Goal: Transaction & Acquisition: Purchase product/service

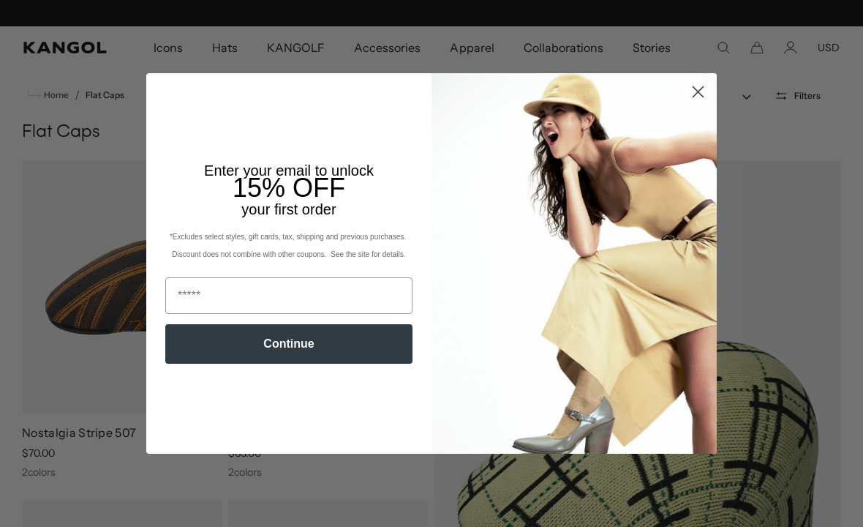
scroll to position [0, 301]
click at [696, 95] on icon "Close dialog" at bounding box center [699, 91] width 10 height 10
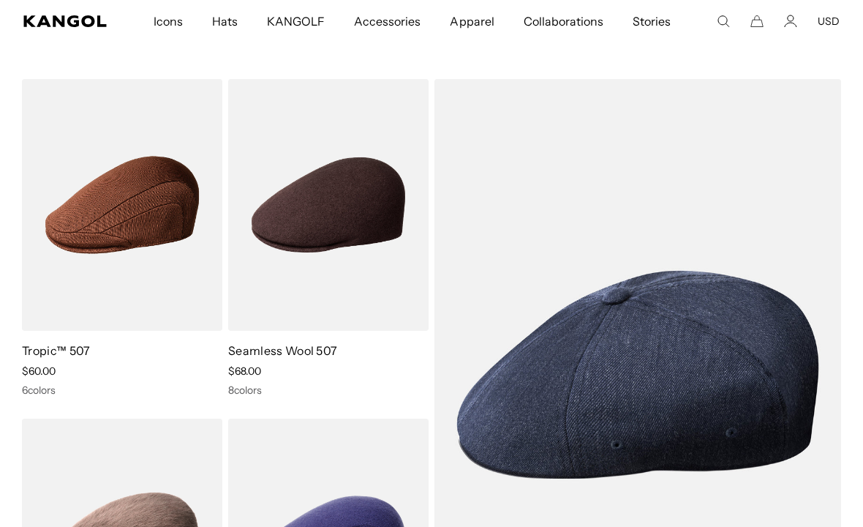
click at [0, 0] on img at bounding box center [0, 0] width 0 height 0
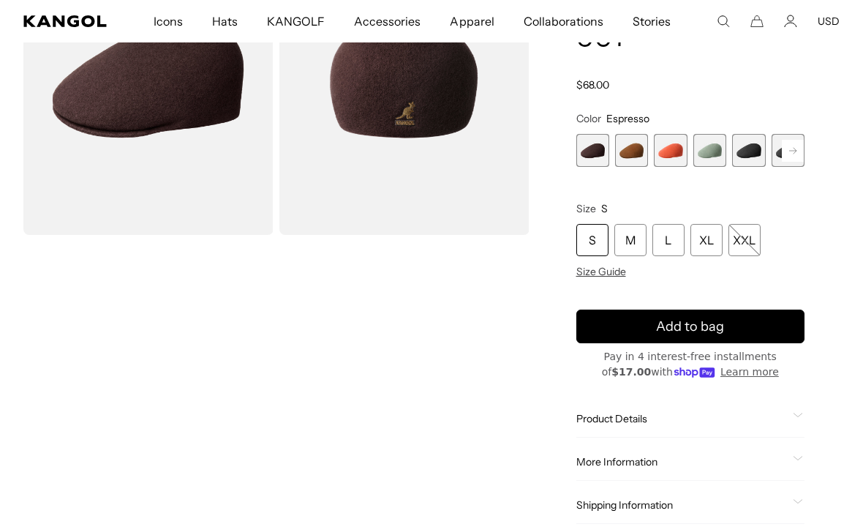
scroll to position [156, 0]
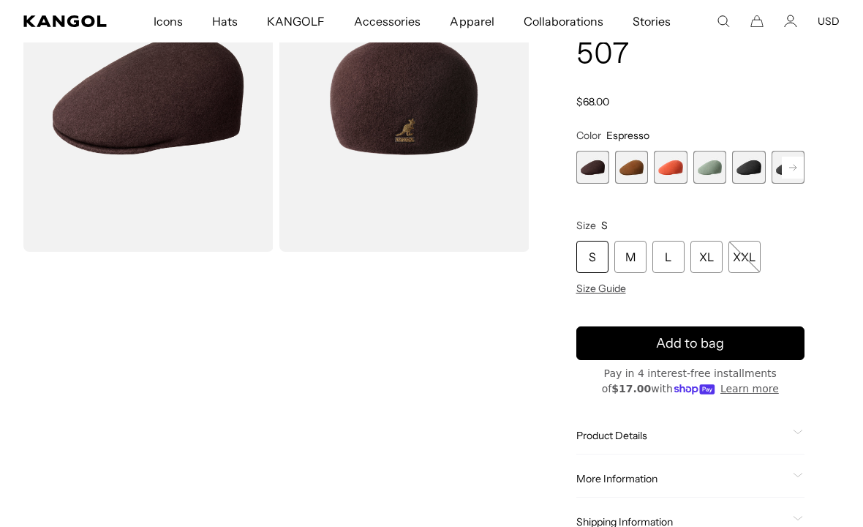
click at [631, 258] on div "M" at bounding box center [631, 257] width 32 height 32
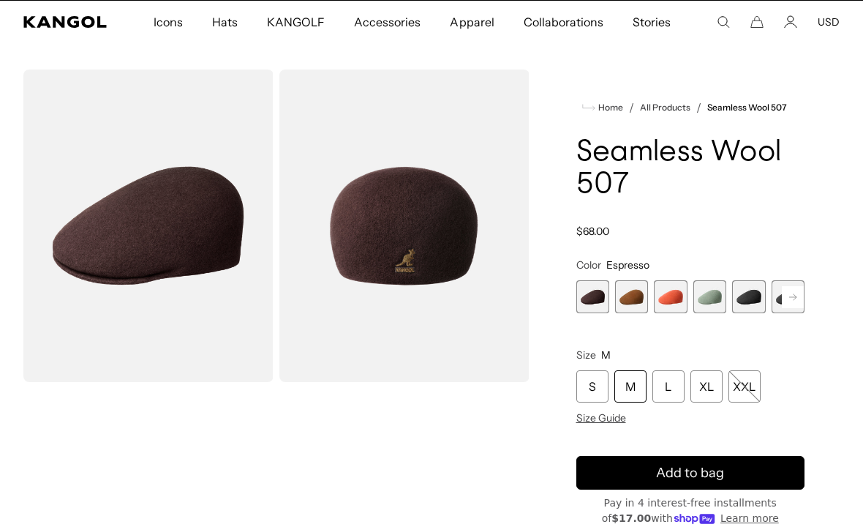
scroll to position [0, 301]
click at [792, 297] on icon at bounding box center [792, 296] width 7 height 6
click at [746, 298] on span "6 of 9" at bounding box center [748, 296] width 33 height 33
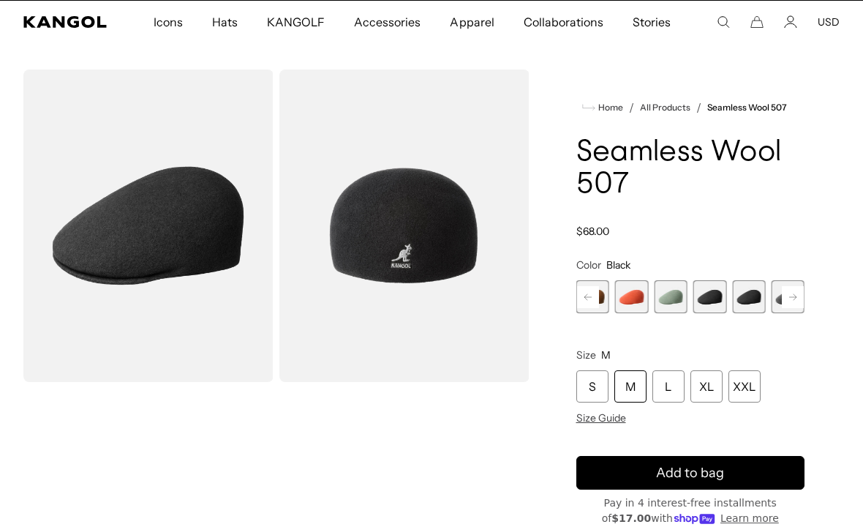
click at [707, 304] on span "5 of 9" at bounding box center [710, 296] width 33 height 33
click at [793, 296] on rect at bounding box center [793, 297] width 22 height 22
click at [746, 301] on span "7 of 9" at bounding box center [748, 296] width 33 height 33
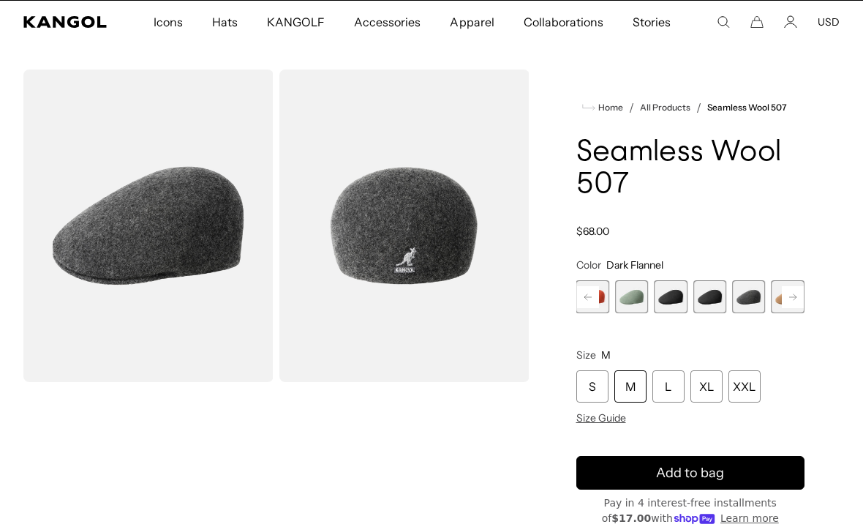
scroll to position [0, 301]
click at [795, 291] on rect at bounding box center [793, 297] width 22 height 22
click at [748, 304] on span "8 of 9" at bounding box center [748, 296] width 33 height 33
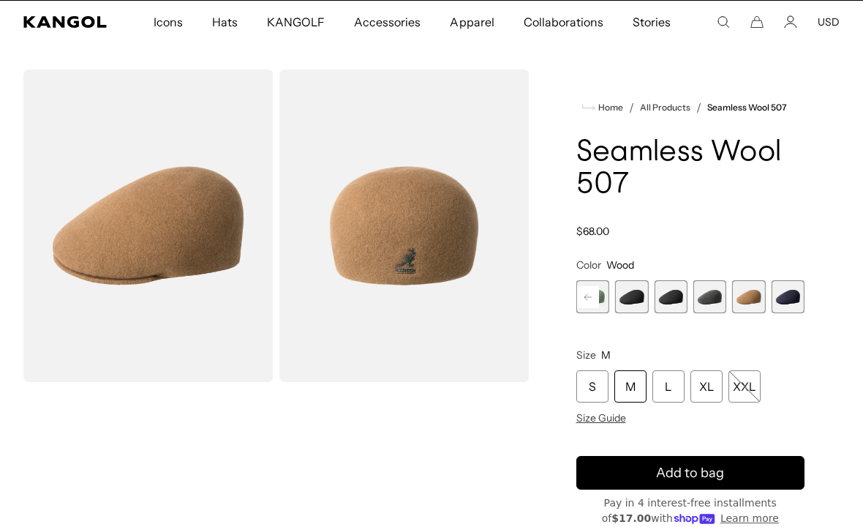
scroll to position [0, 301]
click at [630, 298] on span "2 of 9" at bounding box center [631, 296] width 33 height 33
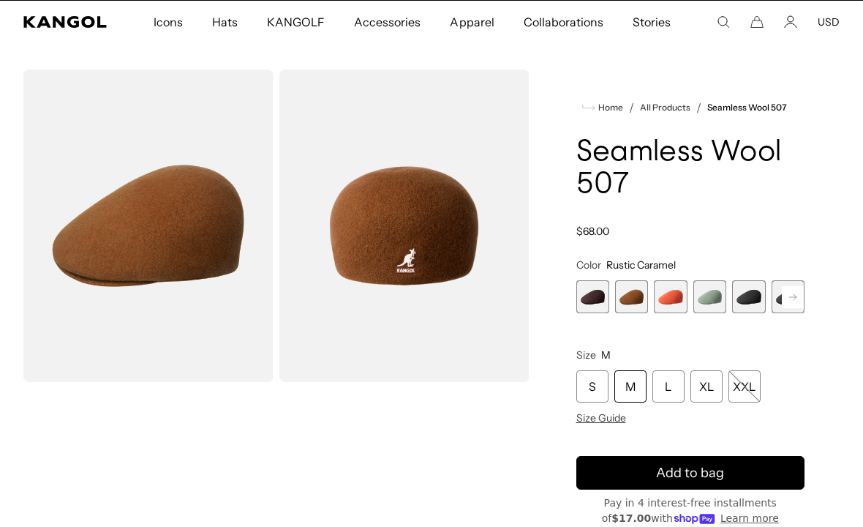
scroll to position [0, 301]
click at [593, 297] on span "1 of 9" at bounding box center [593, 296] width 33 height 33
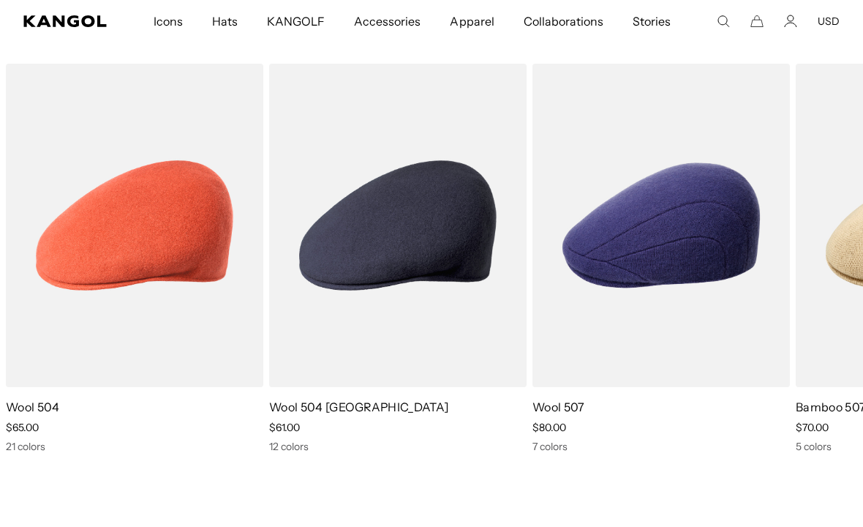
scroll to position [0, 301]
